Goal: Information Seeking & Learning: Learn about a topic

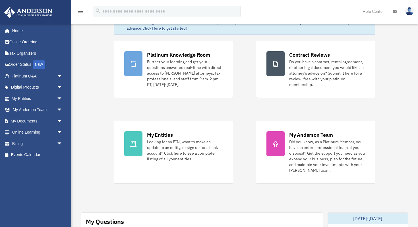
scroll to position [38, 0]
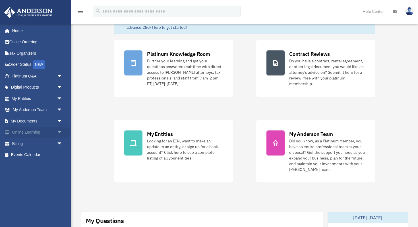
click at [61, 132] on span "arrow_drop_down" at bounding box center [62, 132] width 11 height 12
click at [28, 144] on link "Courses" at bounding box center [39, 143] width 63 height 11
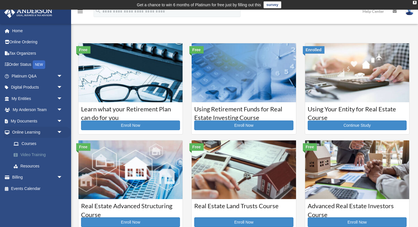
click at [30, 154] on link "Video Training" at bounding box center [39, 154] width 63 height 11
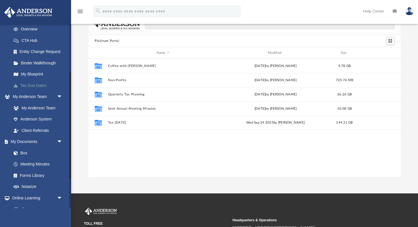
scroll to position [134, 0]
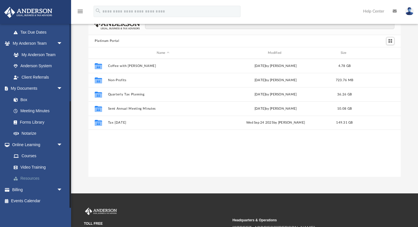
click at [31, 177] on link "Resources" at bounding box center [39, 178] width 63 height 11
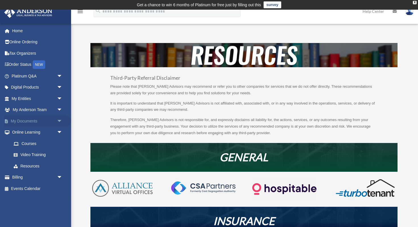
click at [61, 120] on span "arrow_drop_down" at bounding box center [62, 121] width 11 height 12
click at [37, 153] on link "Forms Library" at bounding box center [39, 154] width 63 height 11
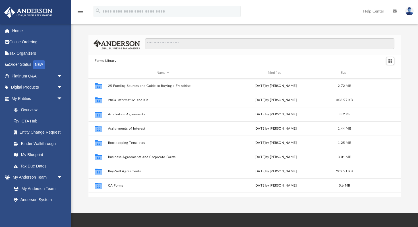
scroll to position [129, 312]
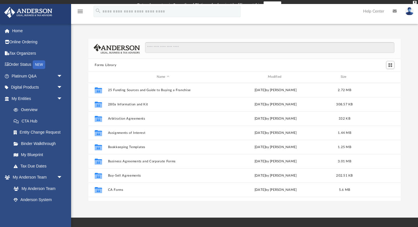
click at [182, 45] on div at bounding box center [244, 49] width 312 height 20
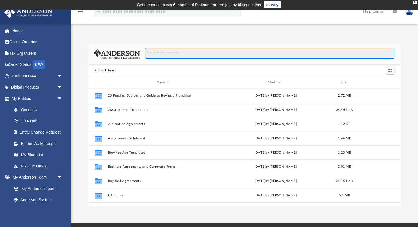
click at [178, 54] on input "Search files and folders" at bounding box center [269, 53] width 249 height 11
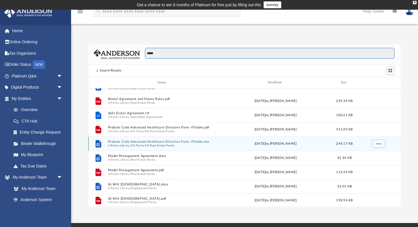
scroll to position [95, 0]
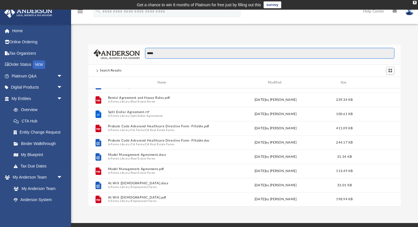
click at [167, 55] on input "*****" at bounding box center [269, 53] width 249 height 11
type input "**********"
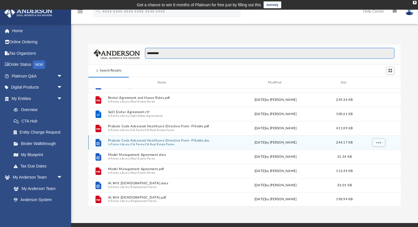
scroll to position [0, 0]
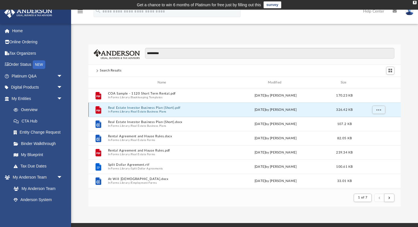
click at [153, 108] on button "Real Estate Investor Business Plan (Short).pdf" at bounding box center [163, 108] width 110 height 4
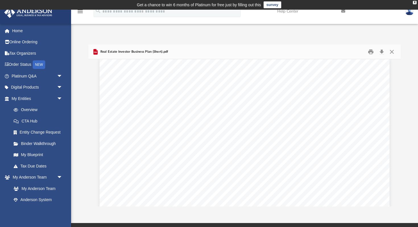
scroll to position [4237, 0]
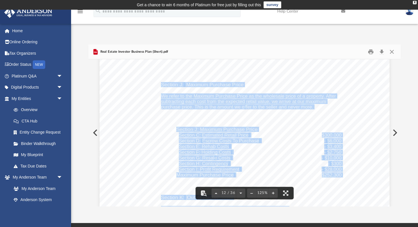
drag, startPoint x: 161, startPoint y: 84, endPoint x: 192, endPoint y: 117, distance: 44.2
click at [196, 101] on span "subtracting each cost from the expected retail value, we arrive at our maximum" at bounding box center [243, 101] width 165 height 5
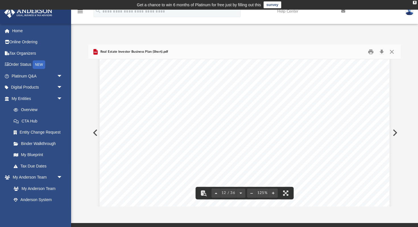
scroll to position [4336, 0]
drag, startPoint x: 176, startPoint y: 97, endPoint x: 222, endPoint y: 96, distance: 46.1
click at [222, 96] on div "R eal Estate Investing Sample Business Plan 10 Section J: Maximum Purchase Pric…" at bounding box center [244, 135] width 290 height 375
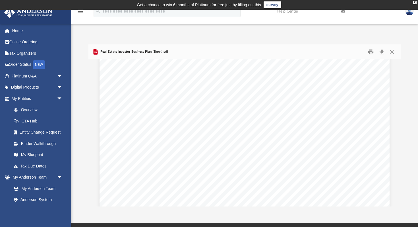
scroll to position [403, 0]
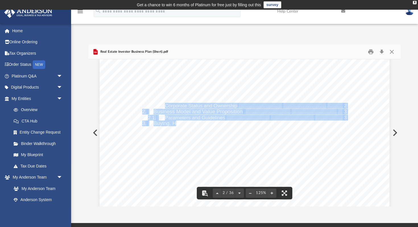
drag, startPoint x: 166, startPoint y: 104, endPoint x: 177, endPoint y: 126, distance: 24.5
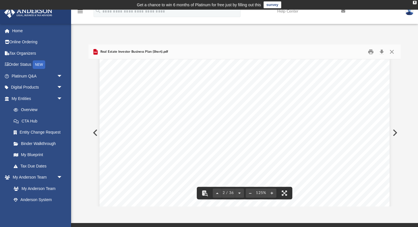
click at [177, 127] on span "Lead Generation" at bounding box center [183, 129] width 37 height 5
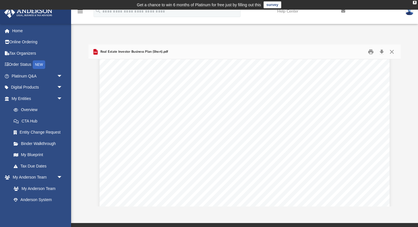
scroll to position [799, 0]
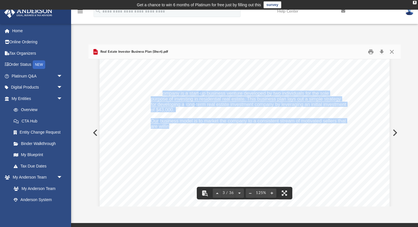
drag, startPoint x: 162, startPoint y: 93, endPoint x: 169, endPoint y: 127, distance: 35.1
click at [169, 127] on div "R eal Estate Investing Sample Business Plan 1 1. Executive Summary The company …" at bounding box center [244, 219] width 290 height 375
click at [169, 127] on span "are willing to accept discounted wholesale prices for their property." at bounding box center [220, 126] width 139 height 5
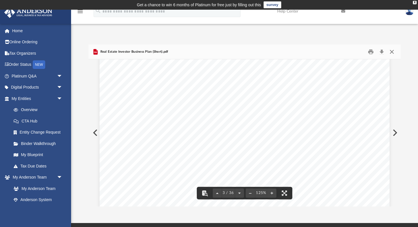
click at [392, 52] on button "Close" at bounding box center [392, 51] width 10 height 9
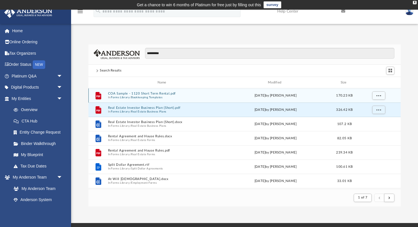
click at [157, 94] on button "COA Sample - 1120 Short Term Rental.pdf" at bounding box center [163, 94] width 110 height 4
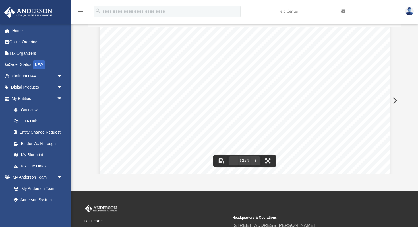
scroll to position [0, 0]
drag, startPoint x: 146, startPoint y: 69, endPoint x: 149, endPoint y: 84, distance: 15.0
click at [149, 84] on div "Chart of Accounts (Sample) 1120 Short Term Rental 1 Account Name QBD Type QBO T…" at bounding box center [244, 218] width 290 height 375
drag, startPoint x: 146, startPoint y: 67, endPoint x: 150, endPoint y: 69, distance: 5.6
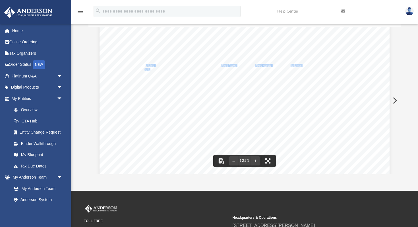
click at [150, 69] on div "Chart of Accounts (Sample) 1120 Short Term Rental 1 Account Name QBD Type QBO T…" at bounding box center [244, 186] width 290 height 375
drag, startPoint x: 146, startPoint y: 90, endPoint x: 152, endPoint y: 95, distance: 8.0
click at [152, 95] on div "Chart of Accounts (Sample) 1120 Short Term Rental 1 Account Name QBD Type QBO T…" at bounding box center [244, 186] width 290 height 375
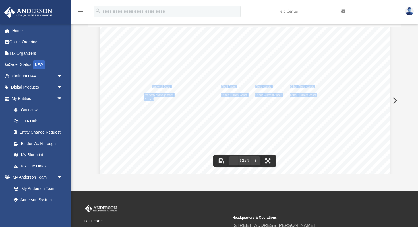
drag, startPoint x: 151, startPoint y: 87, endPoint x: 153, endPoint y: 97, distance: 10.4
click at [153, 97] on div "Chart of Accounts (Sample) 1120 Short Term Rental 1 Account Name QBD Type QBO T…" at bounding box center [244, 170] width 290 height 375
click at [153, 97] on span "Property" at bounding box center [149, 98] width 11 height 3
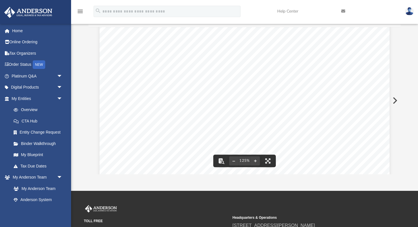
scroll to position [66, 0]
drag, startPoint x: 148, startPoint y: 88, endPoint x: 152, endPoint y: 93, distance: 6.4
click at [152, 93] on div "Chart of Accounts (Sample) 1120 Short Term Rental 1 Account Name QBD Type QBO T…" at bounding box center [244, 152] width 290 height 375
drag, startPoint x: 149, startPoint y: 102, endPoint x: 154, endPoint y: 104, distance: 5.5
click at [154, 104] on div "Chart of Accounts (Sample) 1120 Short Term Rental 1 Account Name QBD Type QBO T…" at bounding box center [244, 152] width 290 height 375
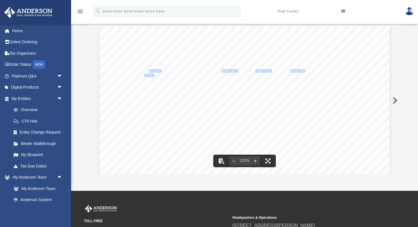
scroll to position [100, 0]
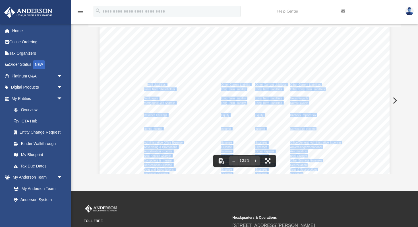
drag, startPoint x: 148, startPoint y: 85, endPoint x: 150, endPoint y: 101, distance: 15.6
click at [150, 101] on div "Chart of Accounts (Sample) 1120 Short Term Rental 1 Account Name QBD Type QBO T…" at bounding box center [244, 118] width 290 height 375
click at [150, 101] on span "Mortgages:" at bounding box center [151, 102] width 15 height 3
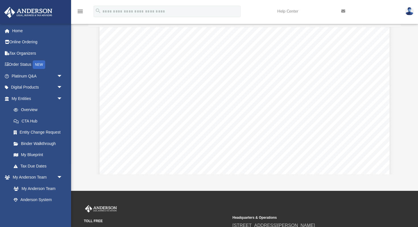
scroll to position [197, 0]
drag, startPoint x: 146, startPoint y: 45, endPoint x: 157, endPoint y: 48, distance: 11.1
click at [157, 48] on div "Chart of Accounts (Sample) 1120 Short Term Rental 1 Account Name QBD Type QBO T…" at bounding box center [244, 21] width 290 height 375
drag, startPoint x: 147, startPoint y: 45, endPoint x: 152, endPoint y: 45, distance: 4.5
click at [152, 45] on div at bounding box center [244, 45] width 312 height 1
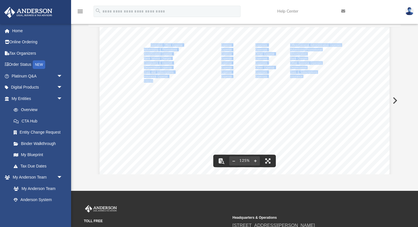
drag, startPoint x: 150, startPoint y: 46, endPoint x: 153, endPoint y: 79, distance: 32.8
click at [153, 79] on div "Chart of Accounts (Sample) 1120 Short Term Rental 1 Account Name QBD Type QBO T…" at bounding box center [244, 21] width 290 height 375
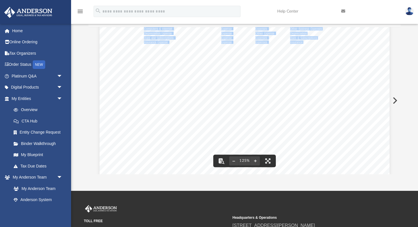
scroll to position [233, 0]
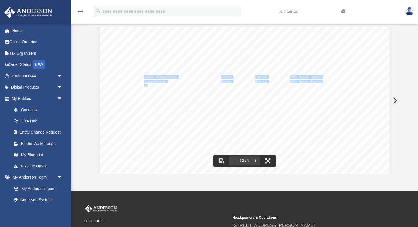
drag, startPoint x: 148, startPoint y: 75, endPoint x: 148, endPoint y: 85, distance: 10.5
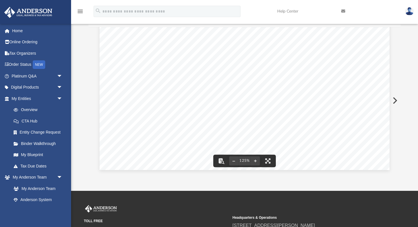
click at [82, 107] on div "**********" at bounding box center [244, 93] width 347 height 162
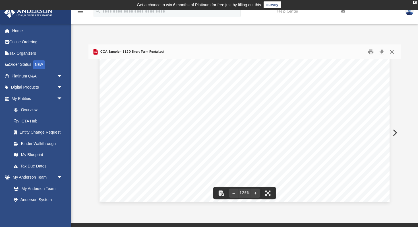
click at [393, 51] on button "Close" at bounding box center [392, 51] width 10 height 9
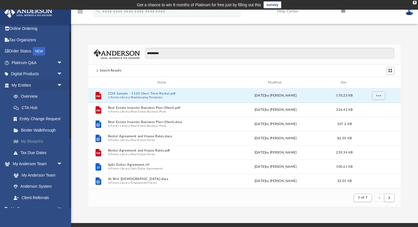
scroll to position [14, 0]
click at [59, 71] on span "arrow_drop_down" at bounding box center [62, 74] width 11 height 12
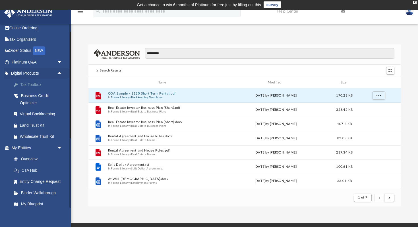
click at [33, 82] on div "Tax Toolbox" at bounding box center [42, 84] width 44 height 7
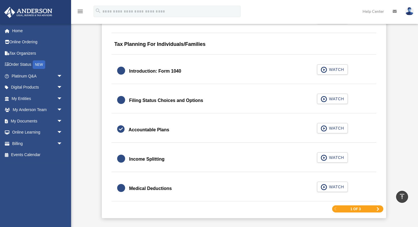
scroll to position [827, 0]
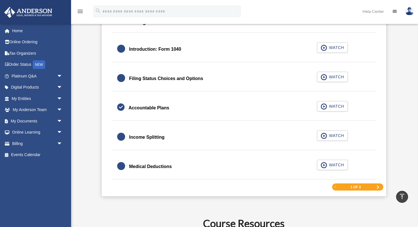
click at [377, 186] on span "Next Page" at bounding box center [377, 186] width 3 height 3
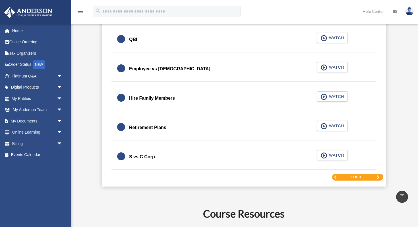
scroll to position [833, 0]
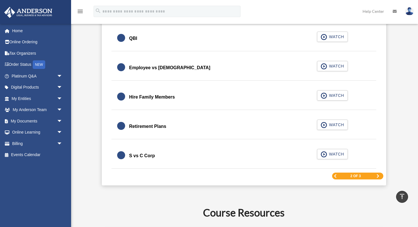
click at [377, 176] on span "Next Page" at bounding box center [377, 175] width 3 height 3
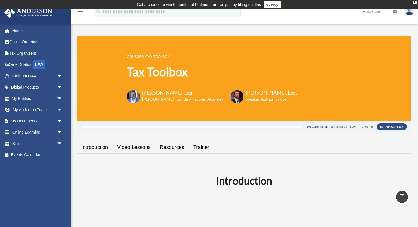
scroll to position [0, 0]
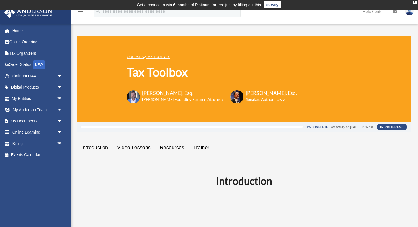
click at [177, 147] on link "Resources" at bounding box center [172, 147] width 34 height 16
click at [101, 143] on link "Introduction" at bounding box center [95, 147] width 36 height 16
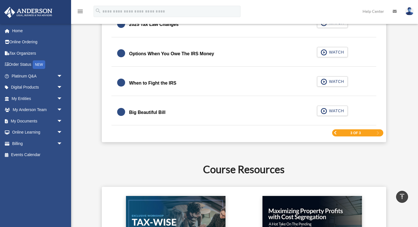
scroll to position [784, 0]
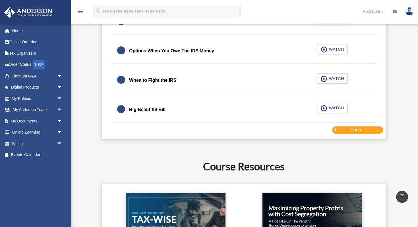
click at [336, 131] on span "Previous Page" at bounding box center [334, 129] width 3 height 3
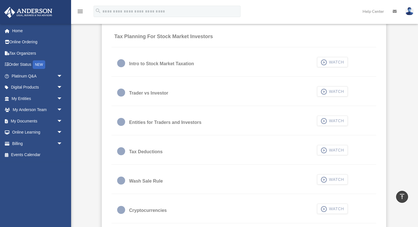
scroll to position [365, 0]
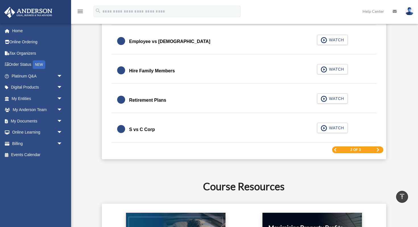
click at [335, 148] on span "Previous Page" at bounding box center [334, 149] width 3 height 3
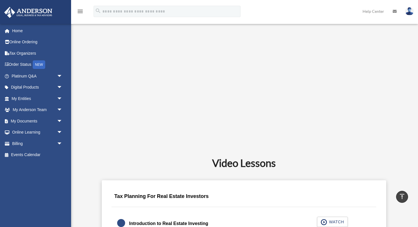
scroll to position [0, 0]
